Goal: Find specific page/section: Find specific page/section

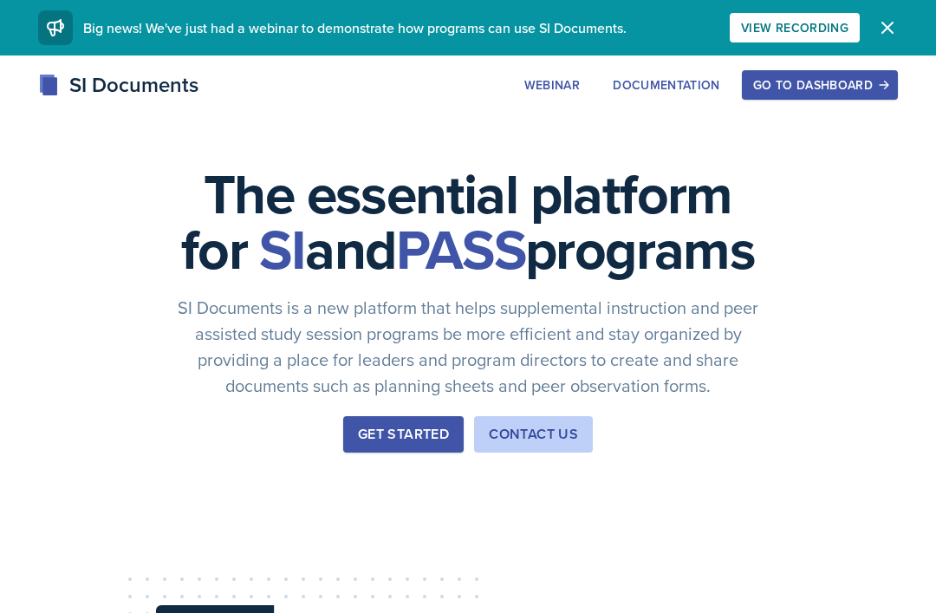
click at [828, 79] on div "Go to Dashboard" at bounding box center [819, 85] width 133 height 14
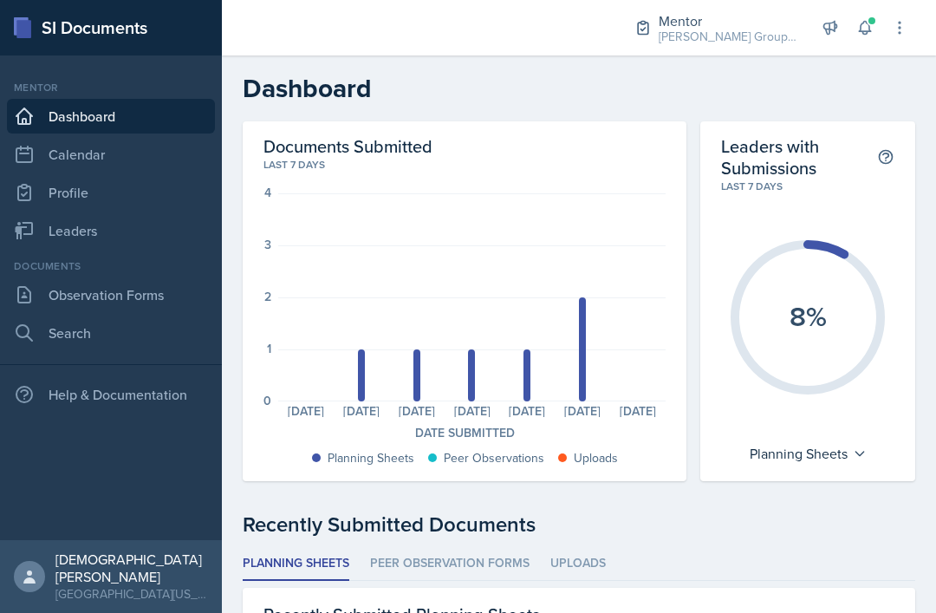
click at [904, 29] on icon at bounding box center [899, 27] width 17 height 17
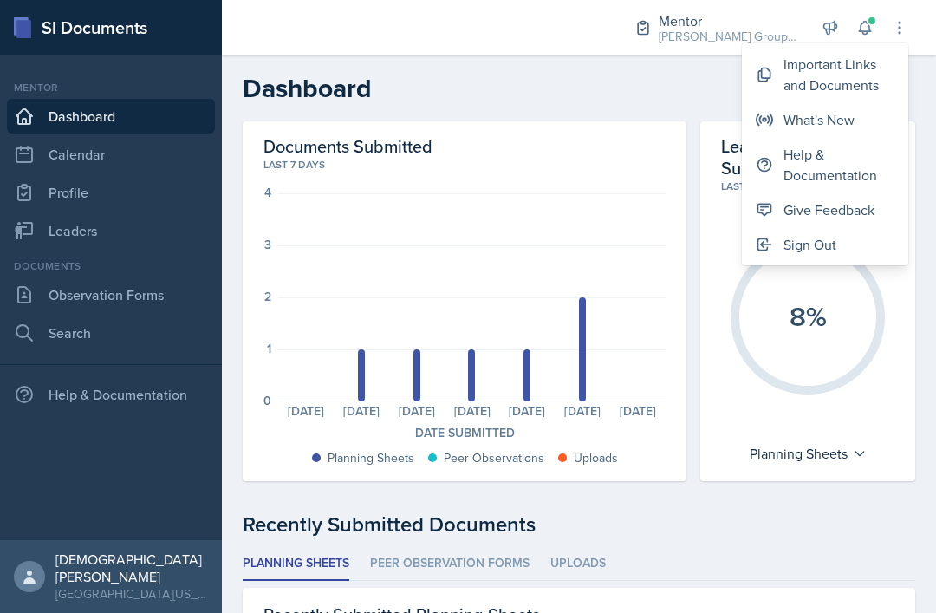
click at [851, 62] on div "Important Links and Documents" at bounding box center [839, 75] width 111 height 42
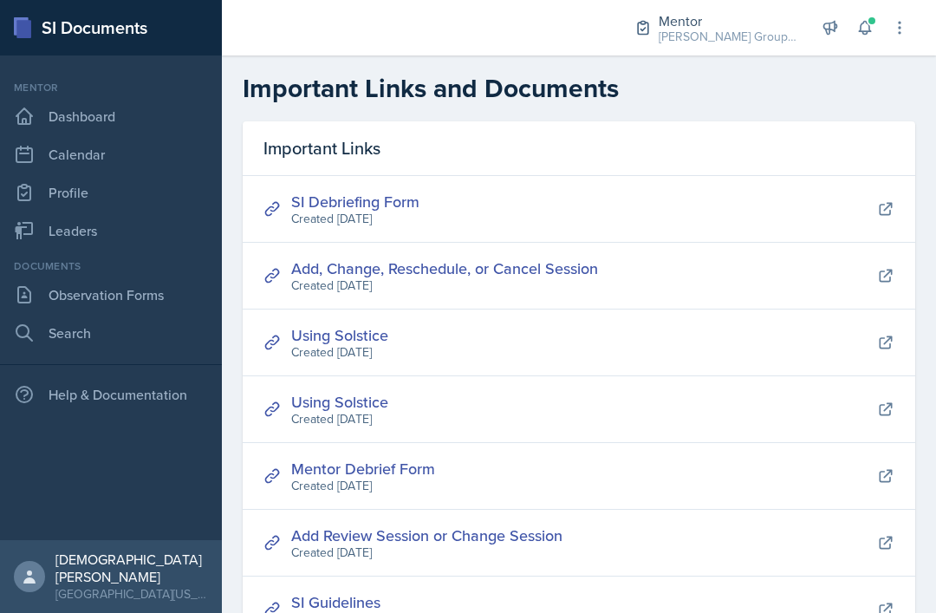
click at [85, 301] on link "Observation Forms" at bounding box center [111, 294] width 208 height 35
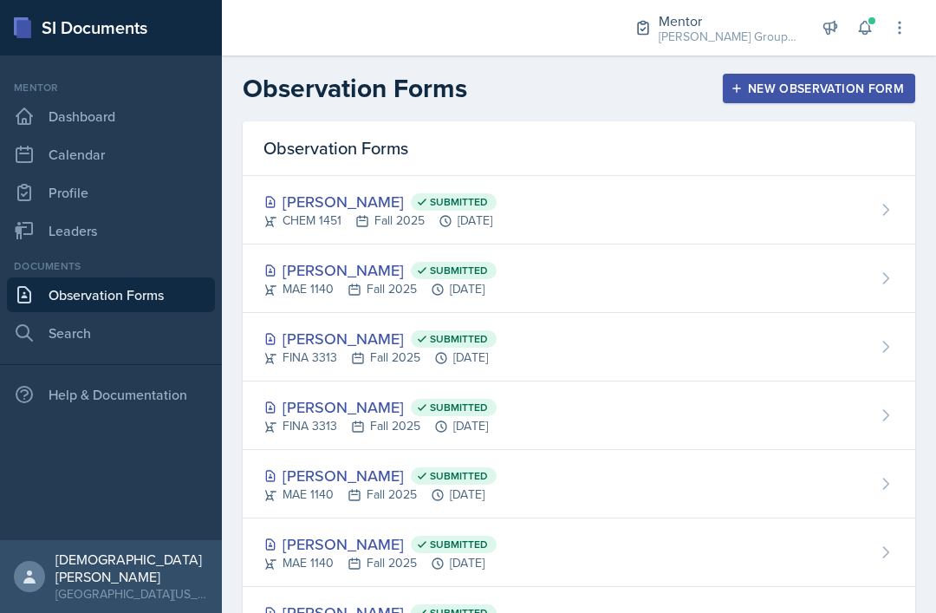
click at [682, 204] on div "[PERSON_NAME] Submitted CHEM 1451 Fall 2025 [DATE]" at bounding box center [579, 210] width 673 height 68
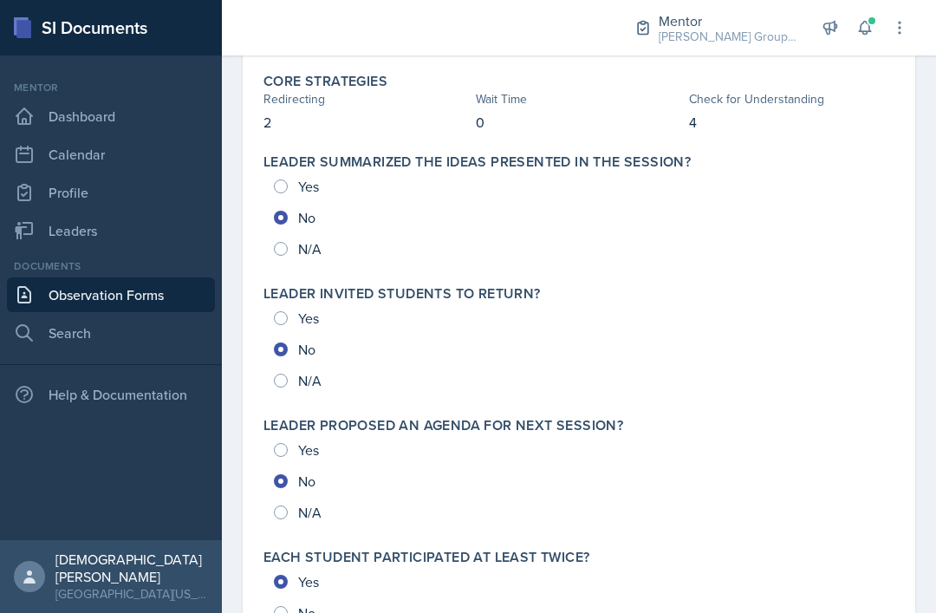
scroll to position [844, 0]
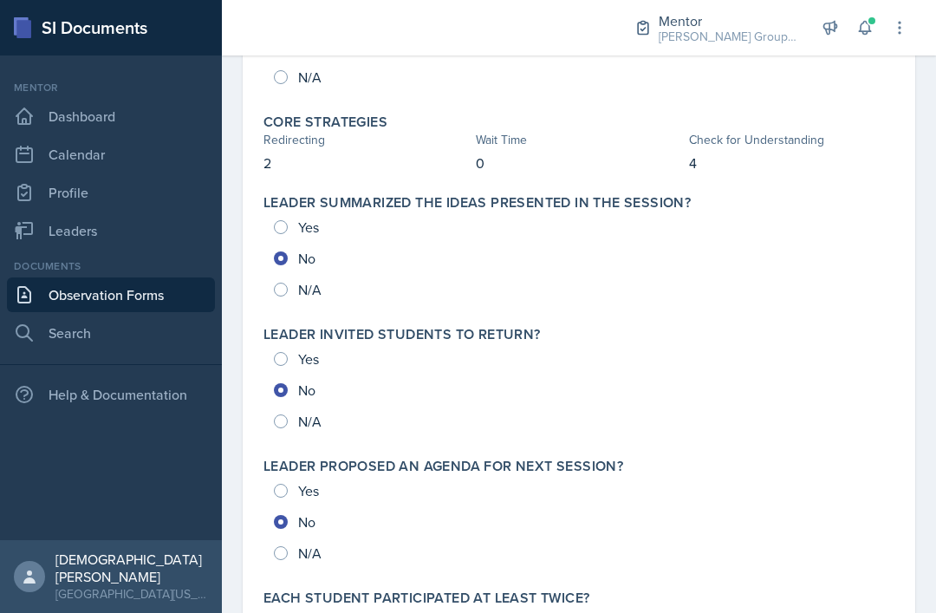
click at [201, 277] on link "Observation Forms" at bounding box center [111, 294] width 208 height 35
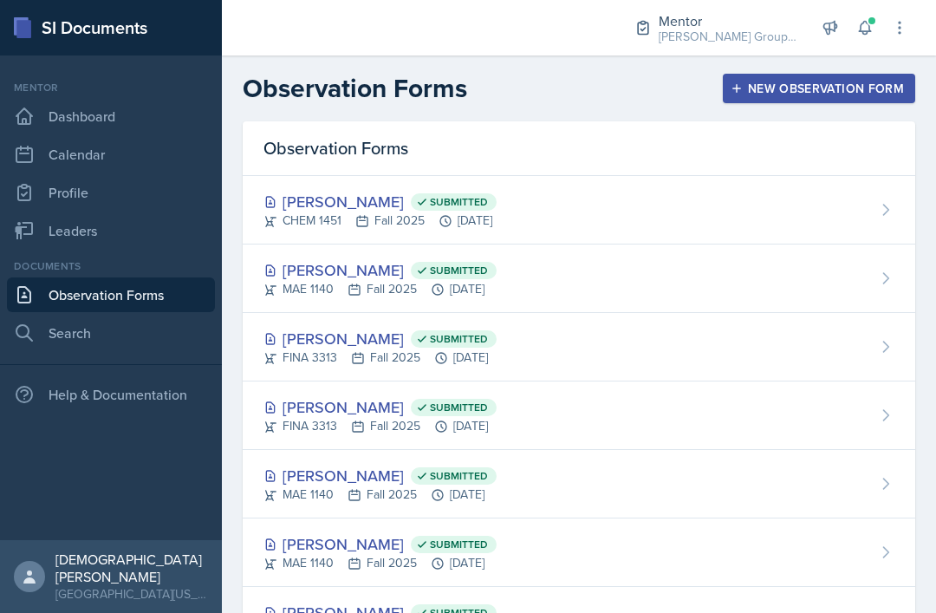
click at [899, 25] on icon at bounding box center [899, 27] width 17 height 17
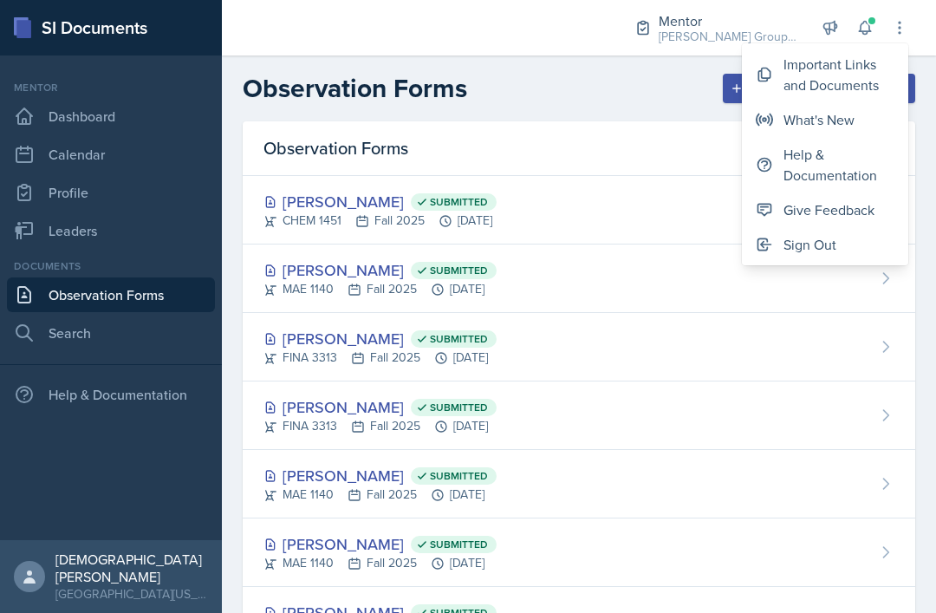
click at [863, 68] on div "Important Links and Documents" at bounding box center [839, 75] width 111 height 42
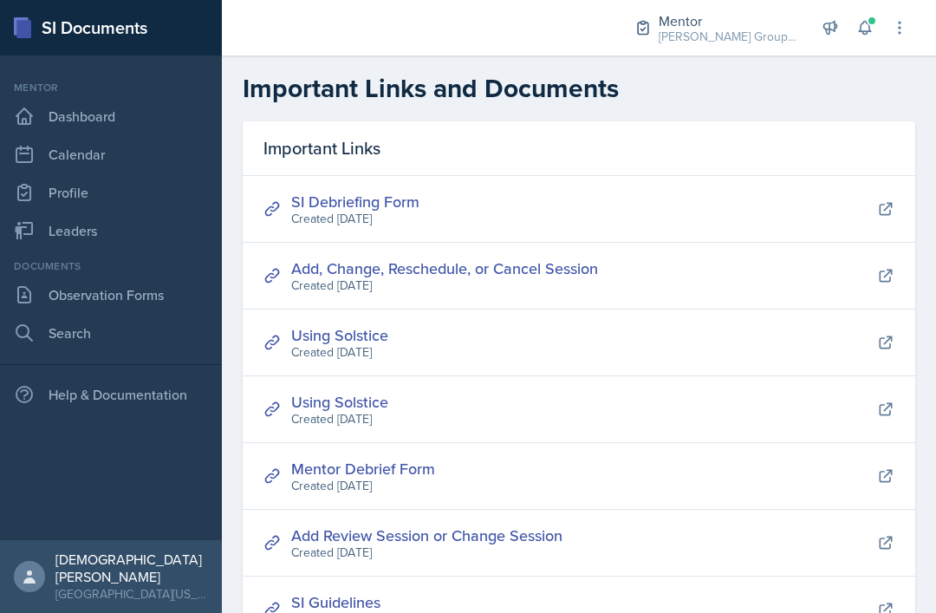
click at [702, 191] on div "SI Debriefing Form Created [DATE]" at bounding box center [579, 209] width 673 height 67
click at [872, 215] on button at bounding box center [885, 208] width 31 height 31
click at [73, 299] on link "Observation Forms" at bounding box center [111, 294] width 208 height 35
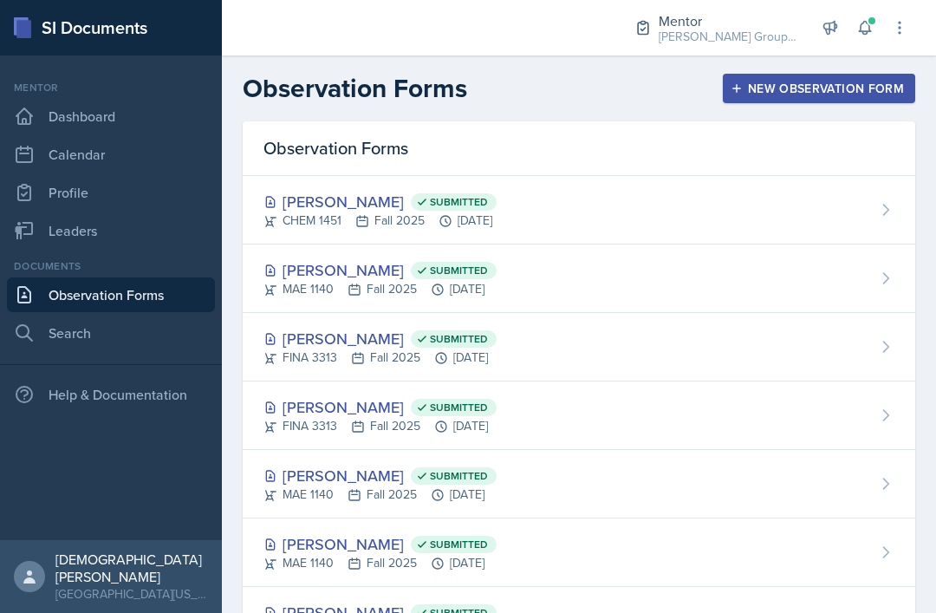
click at [620, 208] on div "[PERSON_NAME] Submitted CHEM 1451 Fall 2025 [DATE]" at bounding box center [579, 210] width 673 height 68
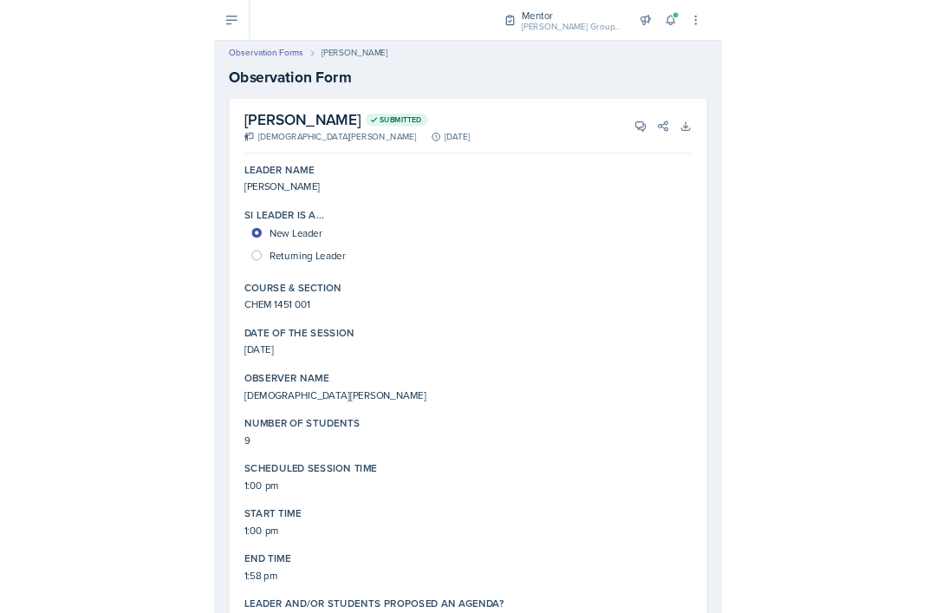
scroll to position [55, 0]
